Goal: Task Accomplishment & Management: Manage account settings

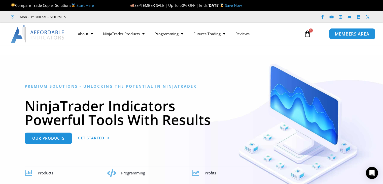
click at [349, 32] on span "MEMBERS AREA" at bounding box center [352, 34] width 35 height 4
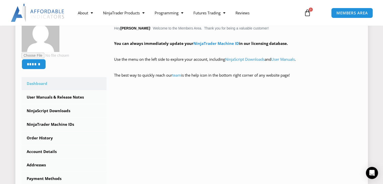
scroll to position [101, 0]
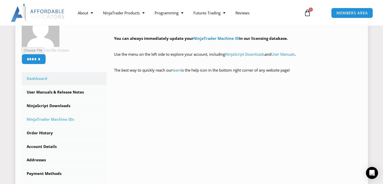
click at [48, 121] on link "NinjaTrader Machine IDs" at bounding box center [64, 119] width 85 height 13
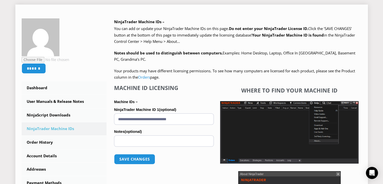
scroll to position [101, 0]
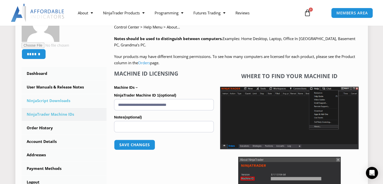
drag, startPoint x: 191, startPoint y: 106, endPoint x: 105, endPoint y: 103, distance: 86.2
click at [105, 103] on div "****** Dashboard Subscriptions User Manuals & Release Notes NinjaScript Downloa…" at bounding box center [192, 118] width 340 height 229
click at [139, 145] on button "Save changes" at bounding box center [134, 144] width 43 height 11
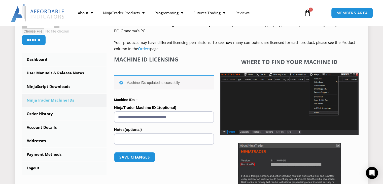
scroll to position [126, 0]
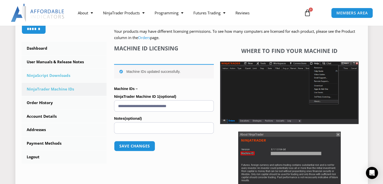
click at [51, 75] on link "NinjaScript Downloads" at bounding box center [64, 75] width 85 height 13
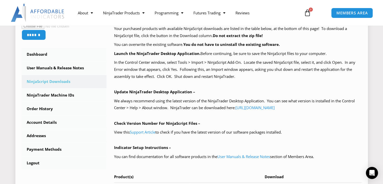
scroll to position [176, 0]
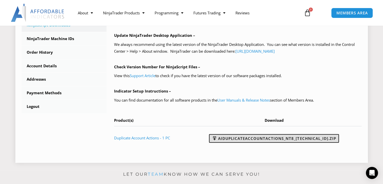
click at [286, 137] on link "AIDuplicateAccountActions_NT8_25.9.24.1.zip" at bounding box center [274, 138] width 130 height 9
